Goal: Find specific page/section: Find specific page/section

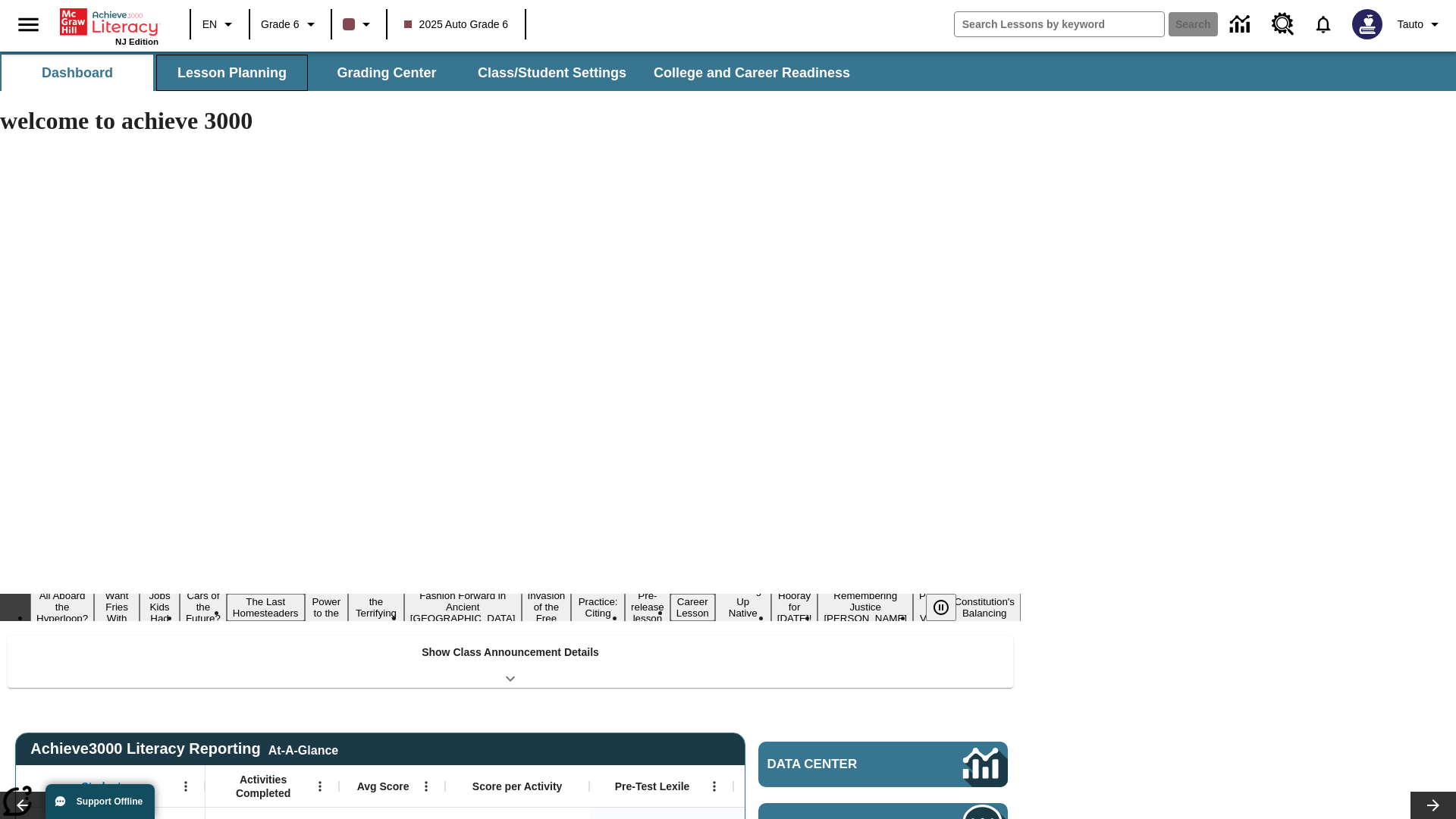
click at [232, 73] on button "Lesson Planning" at bounding box center [232, 72] width 151 height 36
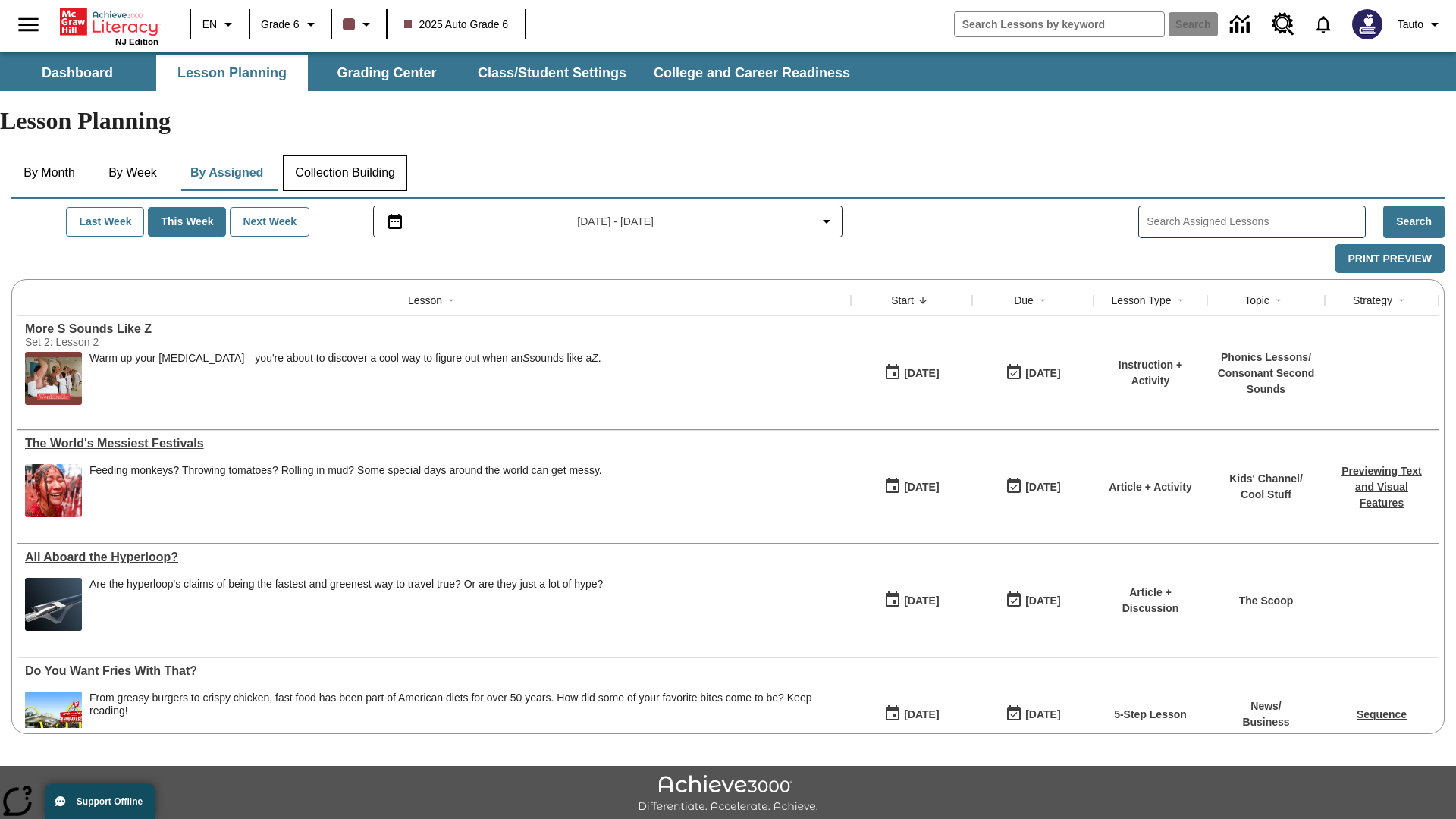
click at [350, 155] on button "Collection Building" at bounding box center [346, 173] width 125 height 36
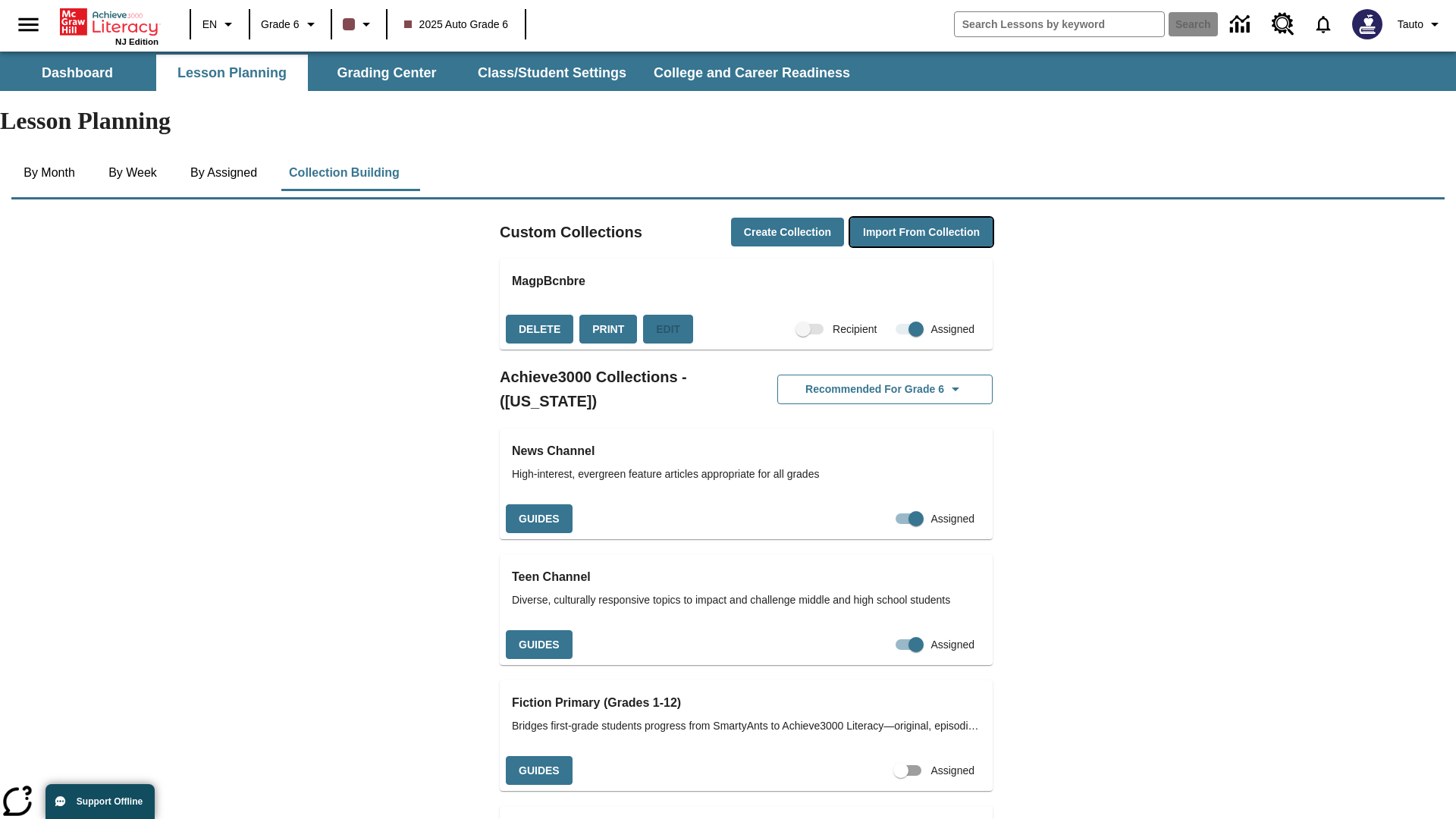
click at [895, 217] on button "Import from Collection" at bounding box center [922, 231] width 142 height 29
